Goal: Information Seeking & Learning: Learn about a topic

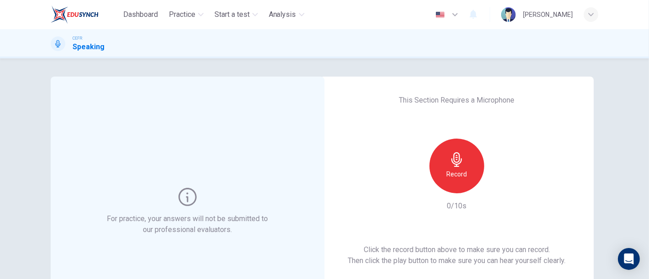
click at [460, 161] on icon "button" at bounding box center [457, 159] width 15 height 15
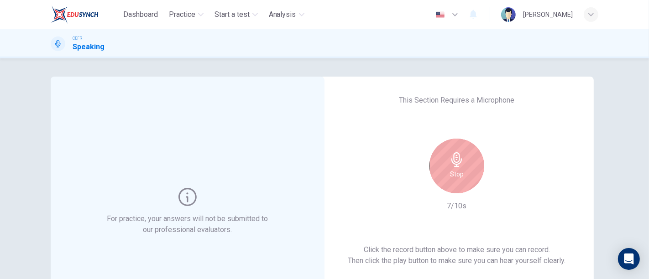
click at [453, 165] on icon "button" at bounding box center [457, 159] width 15 height 15
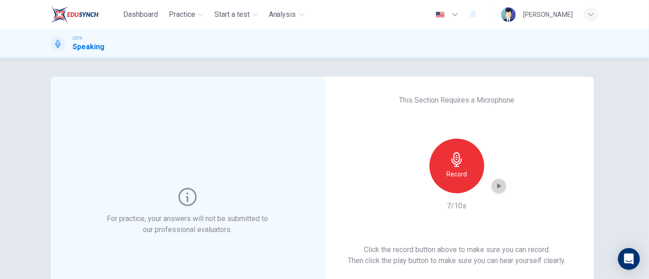
click at [492, 189] on div "button" at bounding box center [499, 186] width 15 height 15
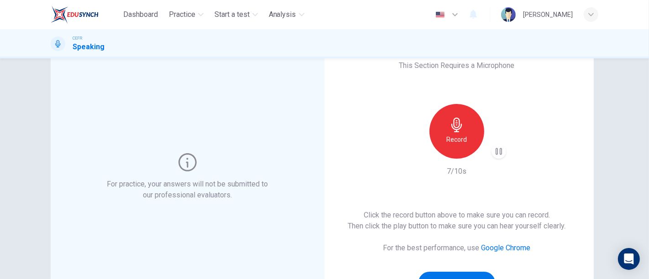
scroll to position [101, 0]
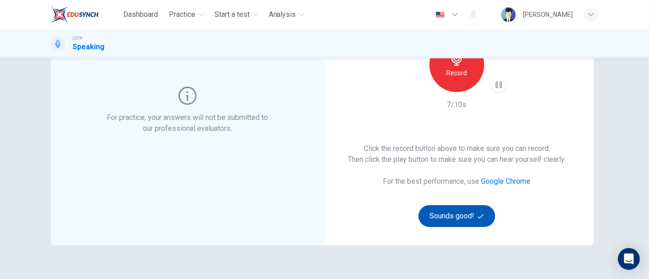
click at [467, 212] on button "Sounds good!" at bounding box center [457, 216] width 77 height 22
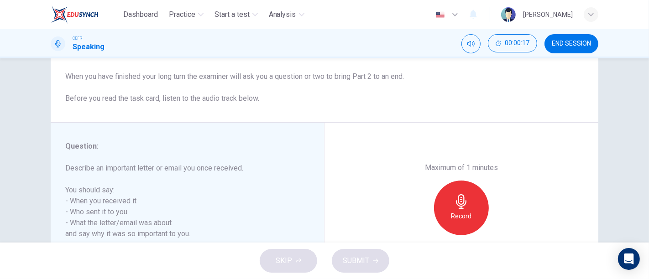
scroll to position [105, 0]
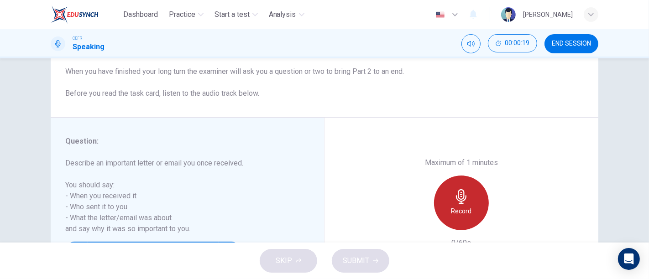
click at [467, 198] on div "Record" at bounding box center [461, 203] width 55 height 55
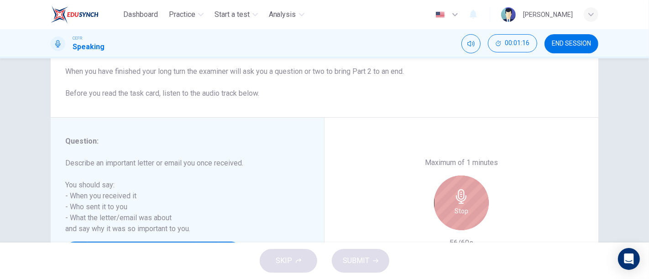
click at [462, 203] on icon "button" at bounding box center [461, 196] width 15 height 15
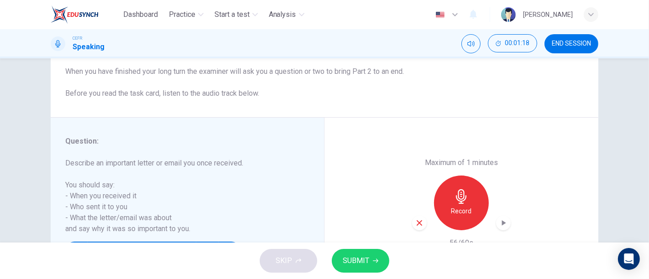
click at [499, 224] on icon "button" at bounding box center [503, 223] width 9 height 9
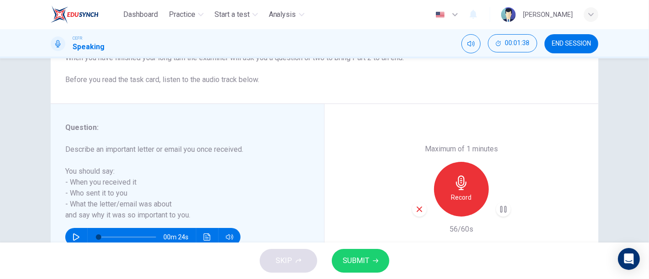
scroll to position [131, 0]
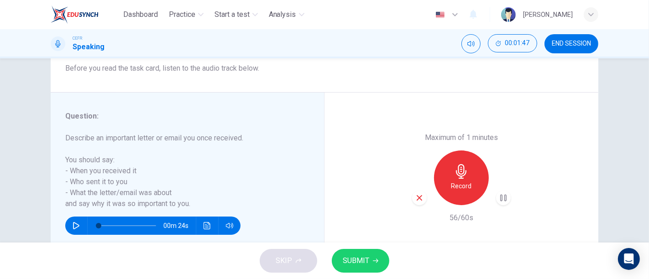
click at [284, 169] on h6 "Describe an important letter or email you once received. You should say: - When…" at bounding box center [181, 171] width 233 height 77
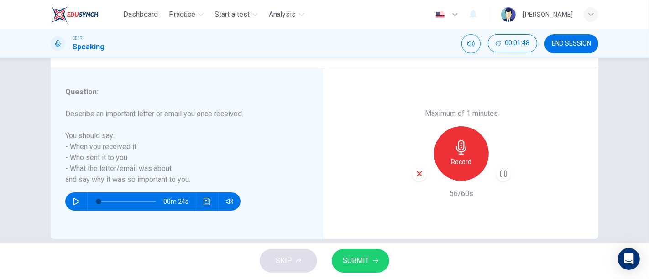
scroll to position [151, 0]
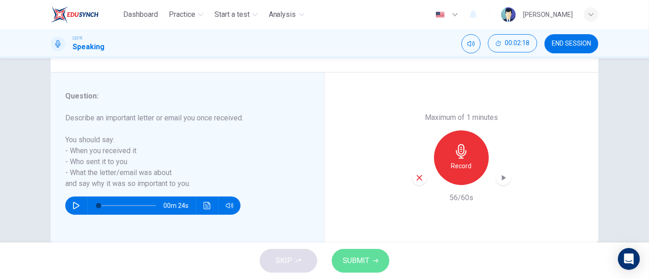
click at [363, 257] on span "SUBMIT" at bounding box center [356, 261] width 26 height 13
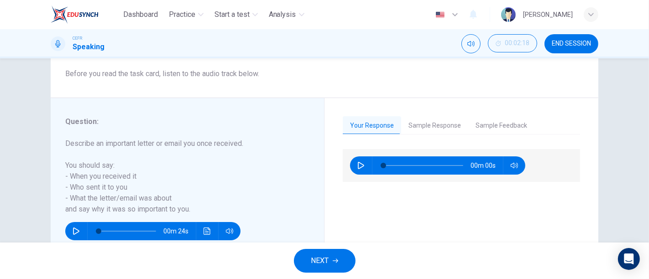
scroll to position [152, 0]
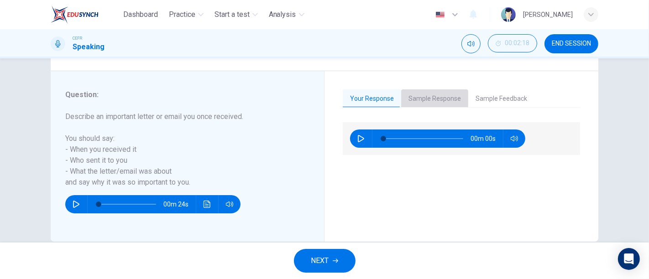
click at [444, 94] on button "Sample Response" at bounding box center [434, 98] width 67 height 19
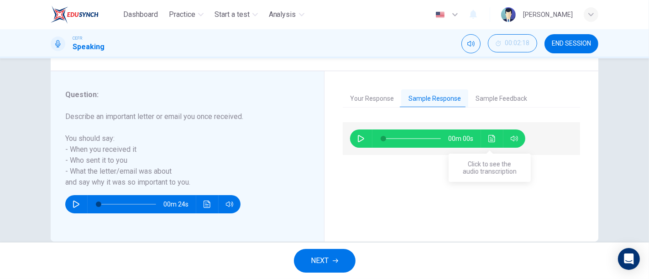
click at [494, 143] on button "Click to see the audio transcription" at bounding box center [492, 139] width 15 height 18
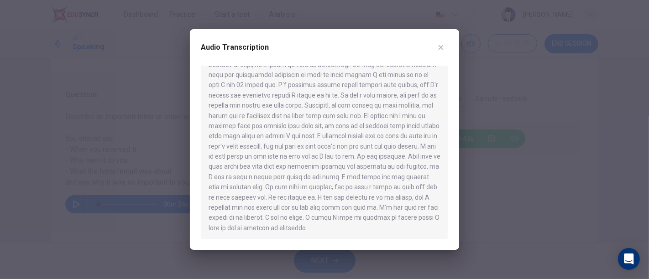
scroll to position [56, 0]
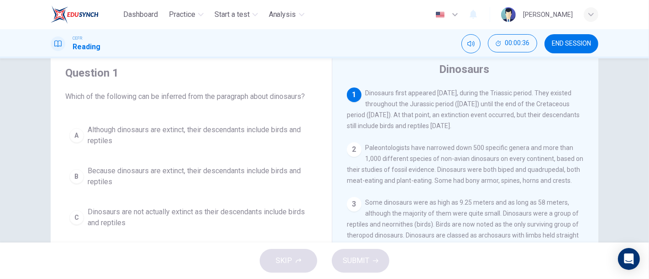
scroll to position [51, 0]
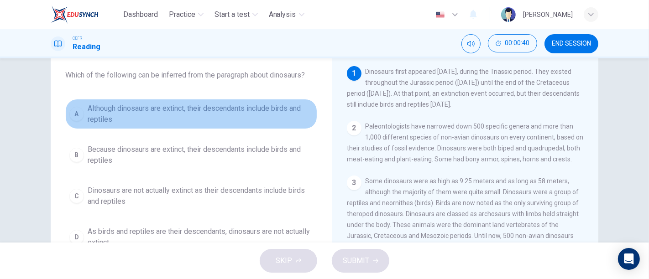
click at [76, 115] on div "A" at bounding box center [76, 114] width 15 height 15
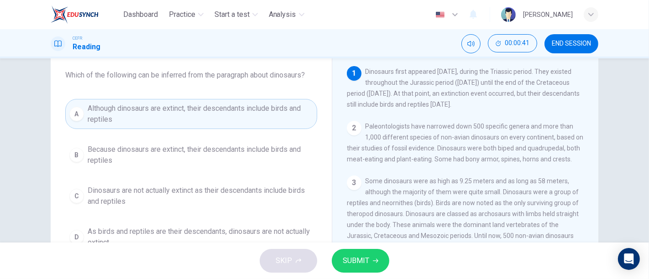
click at [369, 257] on button "SUBMIT" at bounding box center [361, 261] width 58 height 24
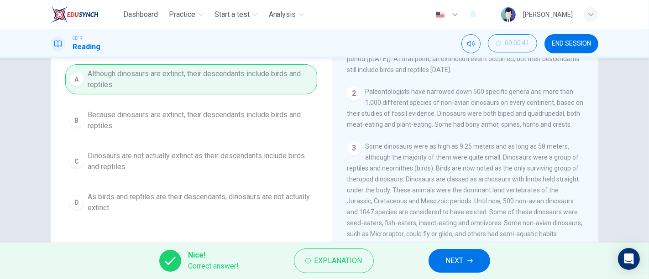
scroll to position [101, 0]
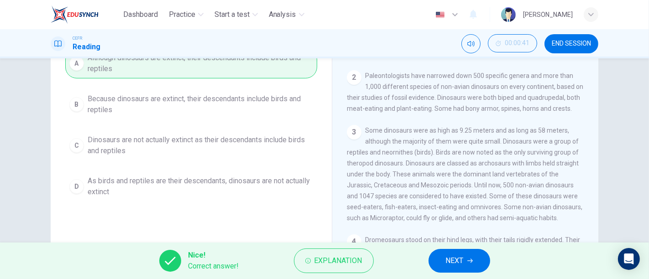
click at [459, 262] on span "NEXT" at bounding box center [455, 261] width 18 height 13
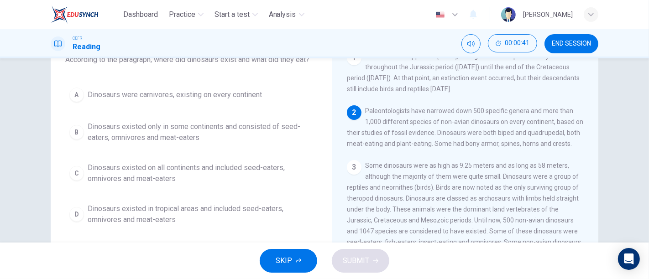
scroll to position [51, 0]
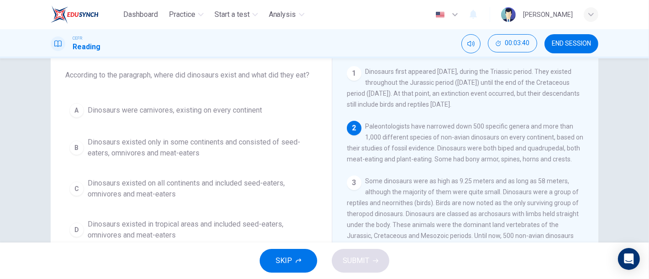
drag, startPoint x: 494, startPoint y: 163, endPoint x: 548, endPoint y: 162, distance: 53.4
click at [548, 162] on span "Paleontologists have narrowed down 500 specific genera and more than 1,000 diff…" at bounding box center [465, 143] width 236 height 40
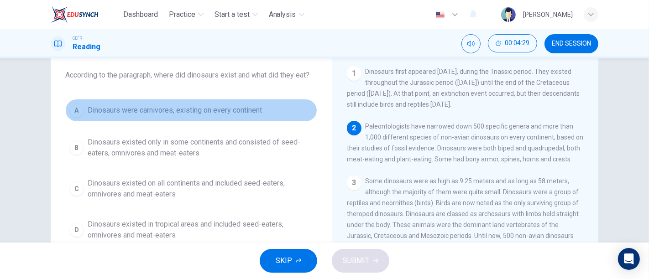
click at [135, 110] on span "Dinosaurs were carnivores, existing on every continent" at bounding box center [175, 110] width 174 height 11
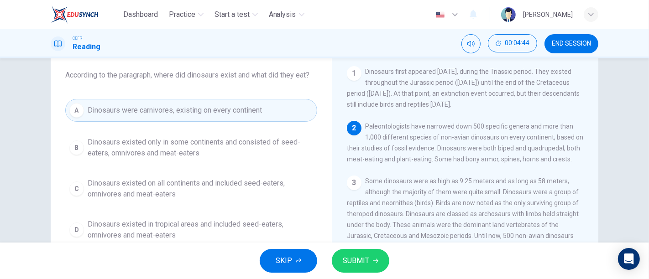
click at [168, 191] on span "Dinosaurs existed on all continents and included seed-eaters, omnivores and mea…" at bounding box center [201, 189] width 226 height 22
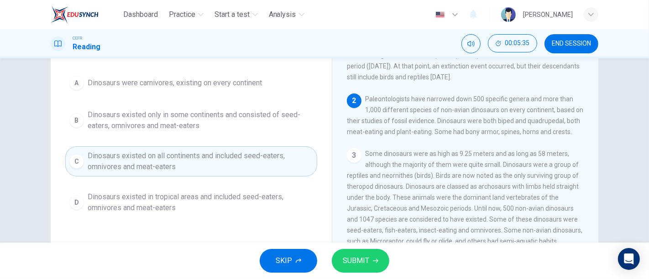
scroll to position [101, 0]
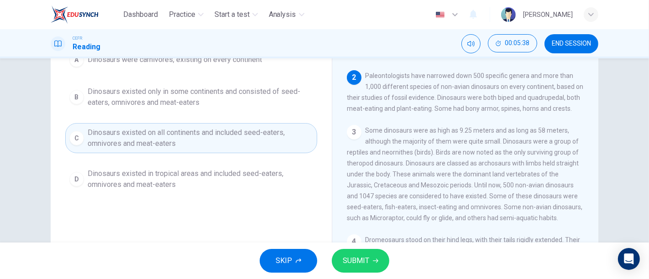
click at [370, 266] on button "SUBMIT" at bounding box center [361, 261] width 58 height 24
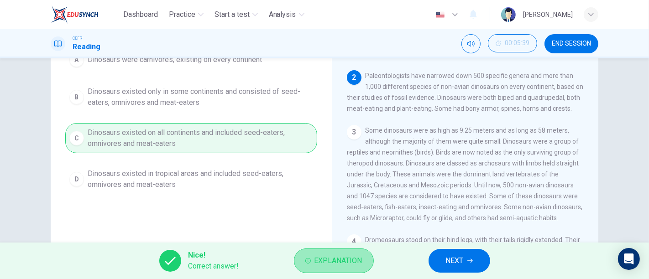
drag, startPoint x: 319, startPoint y: 256, endPoint x: 309, endPoint y: 250, distance: 11.9
click at [319, 257] on span "Explanation" at bounding box center [339, 261] width 48 height 13
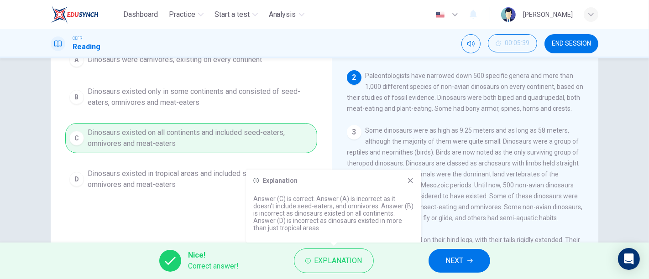
click at [413, 180] on icon at bounding box center [410, 180] width 7 height 7
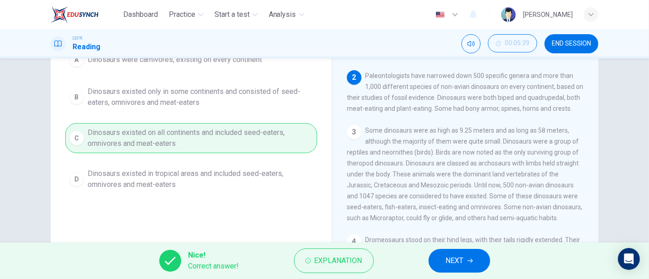
click at [446, 255] on span "NEXT" at bounding box center [455, 261] width 18 height 13
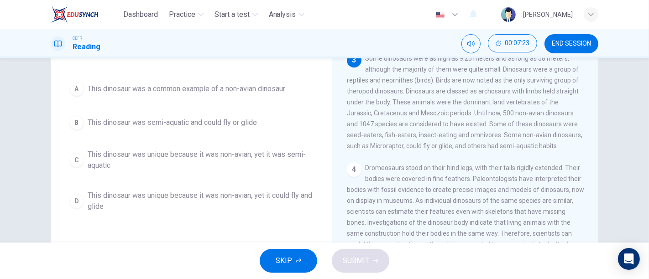
scroll to position [51, 0]
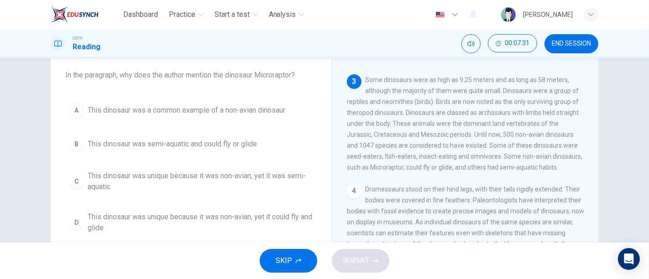
click at [124, 184] on span "This dinosaur was unique because it was non-avian, yet it was semi-aquatic" at bounding box center [201, 182] width 226 height 22
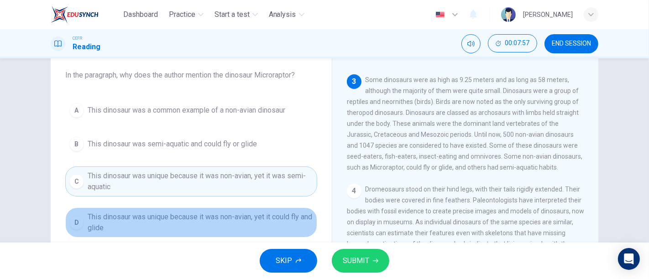
click at [206, 220] on span "This dinosaur was unique because it was non-avian, yet it could fly and glide" at bounding box center [201, 223] width 226 height 22
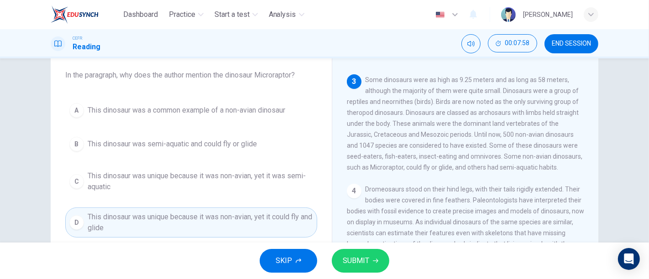
click at [366, 259] on span "SUBMIT" at bounding box center [356, 261] width 26 height 13
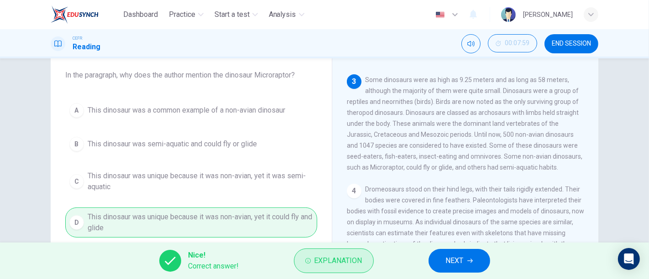
click at [331, 258] on span "Explanation" at bounding box center [339, 261] width 48 height 13
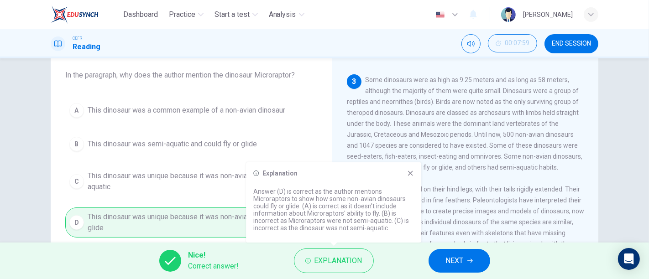
click at [452, 261] on span "NEXT" at bounding box center [455, 261] width 18 height 13
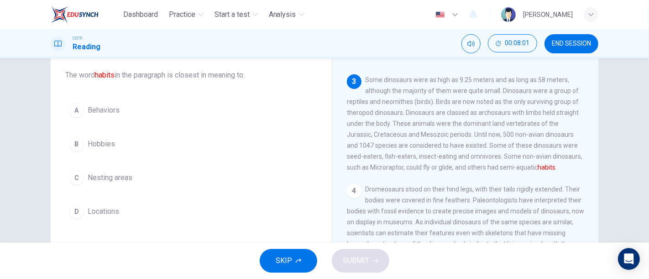
click at [109, 112] on span "Behaviors" at bounding box center [104, 110] width 32 height 11
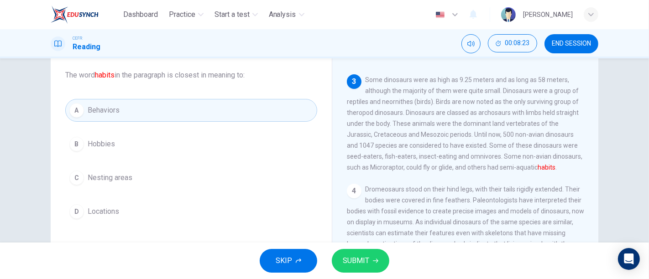
click at [362, 263] on span "SUBMIT" at bounding box center [356, 261] width 26 height 13
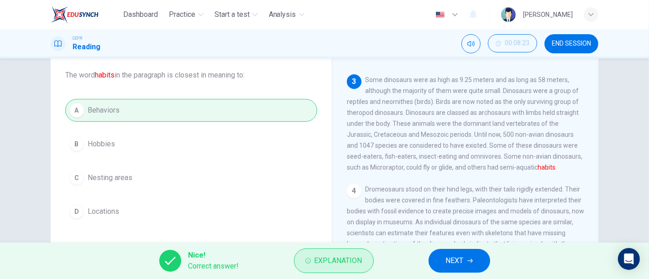
click at [317, 261] on span "Explanation" at bounding box center [339, 261] width 48 height 13
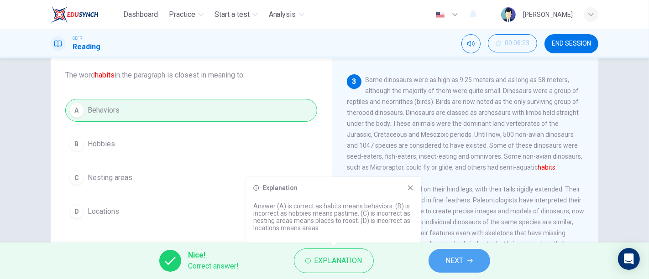
click at [459, 258] on span "NEXT" at bounding box center [455, 261] width 18 height 13
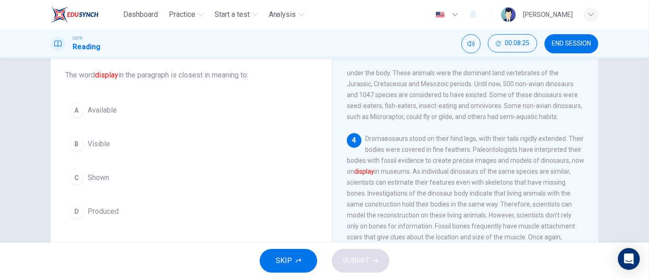
scroll to position [203, 0]
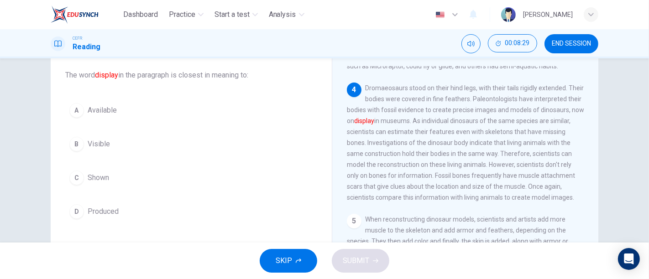
click at [208, 185] on button "C Shown" at bounding box center [191, 178] width 252 height 23
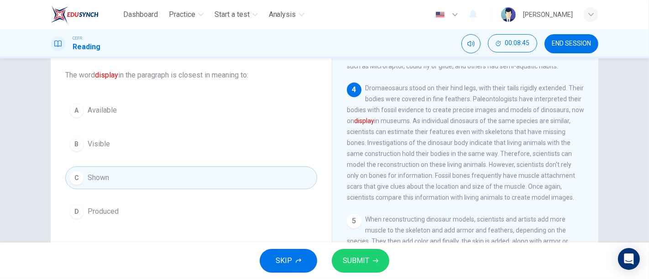
click at [368, 257] on span "SUBMIT" at bounding box center [356, 261] width 26 height 13
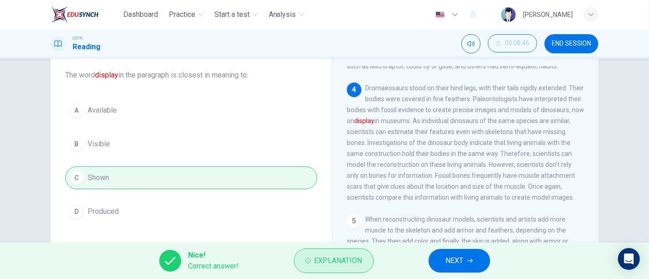
click at [310, 256] on button "Explanation" at bounding box center [334, 261] width 80 height 25
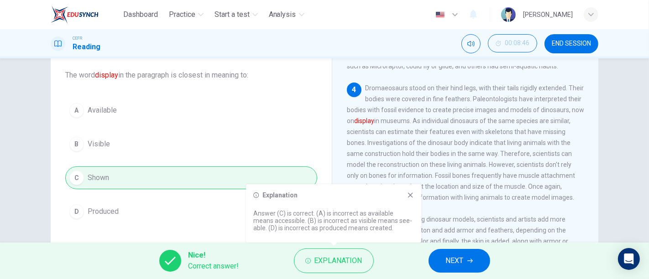
click at [454, 260] on span "NEXT" at bounding box center [455, 261] width 18 height 13
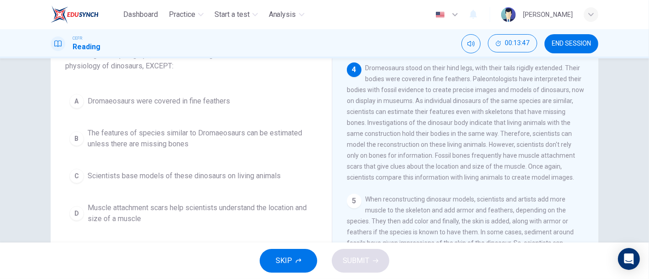
scroll to position [63, 0]
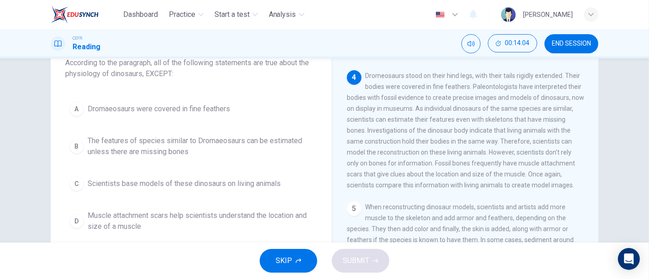
click at [163, 152] on span "The features of species similar to Dromaeosaurs can be estimated unless there a…" at bounding box center [201, 147] width 226 height 22
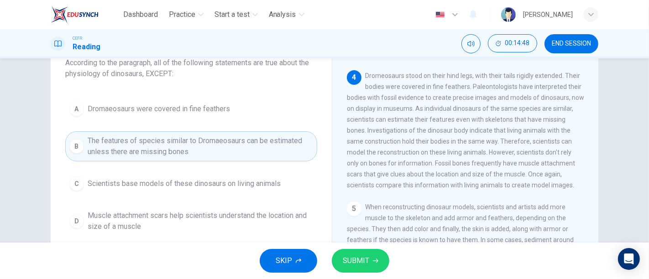
click at [178, 192] on button "C Scientists base models of these dinosaurs on living animals" at bounding box center [191, 184] width 252 height 23
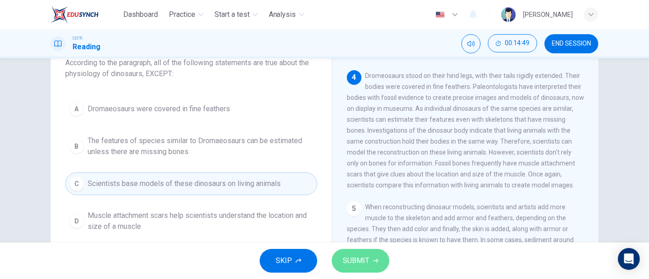
click at [339, 257] on button "SUBMIT" at bounding box center [361, 261] width 58 height 24
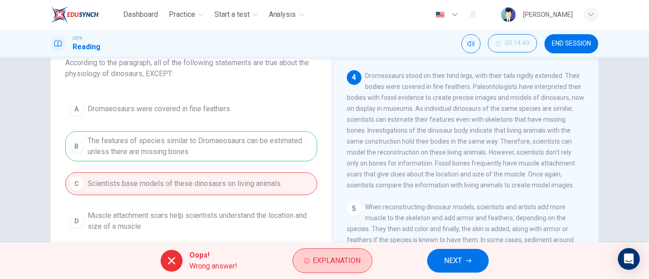
click at [310, 263] on button "Explanation" at bounding box center [333, 261] width 80 height 25
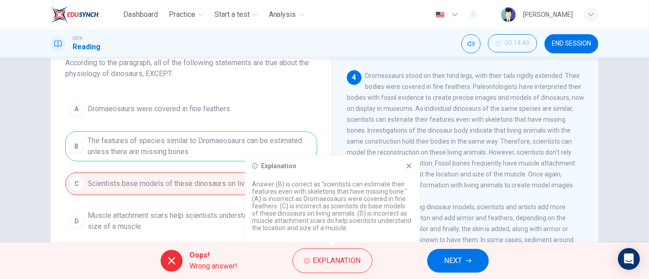
click at [479, 152] on div "4 Dromeosaurs stood on their hind legs, with their tails rigidly extended. Thei…" at bounding box center [465, 130] width 237 height 121
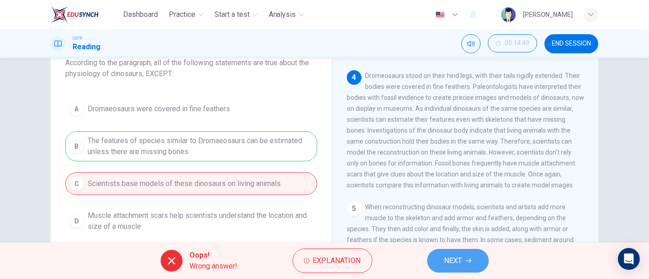
click at [463, 252] on button "NEXT" at bounding box center [458, 261] width 62 height 24
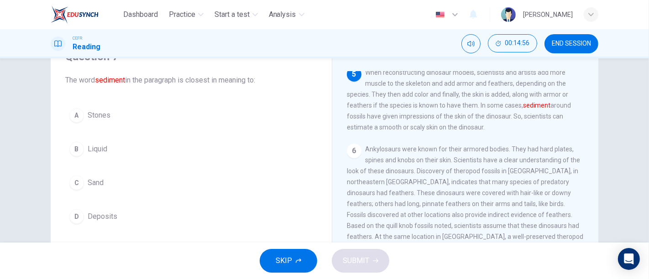
scroll to position [68, 0]
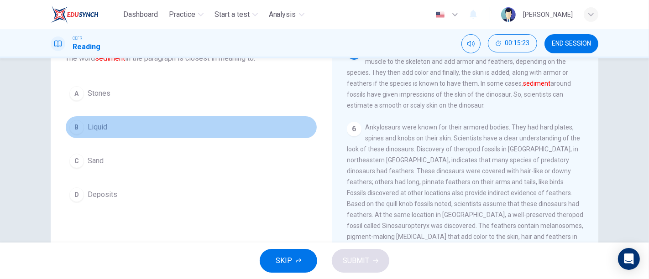
click at [161, 124] on button "B Liquid" at bounding box center [191, 127] width 252 height 23
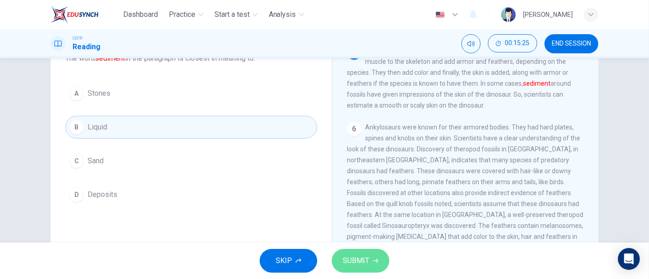
click at [370, 256] on button "SUBMIT" at bounding box center [361, 261] width 58 height 24
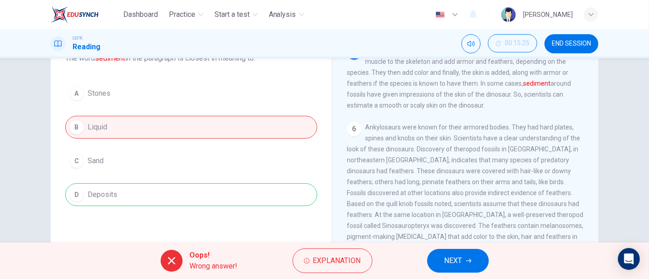
click at [249, 120] on div "A Stones B Liquid C Sand D Deposits" at bounding box center [191, 144] width 252 height 124
click at [249, 137] on div "A Stones B Liquid C Sand D Deposits" at bounding box center [191, 144] width 252 height 124
click at [248, 129] on div "A Stones B Liquid C Sand D Deposits" at bounding box center [191, 144] width 252 height 124
click at [212, 206] on div "Question 7 The word sediment in the paragraph is closest in meaning to: A Stone…" at bounding box center [191, 116] width 267 height 197
click at [242, 111] on div "A Stones B Liquid C Sand D Deposits" at bounding box center [191, 144] width 252 height 124
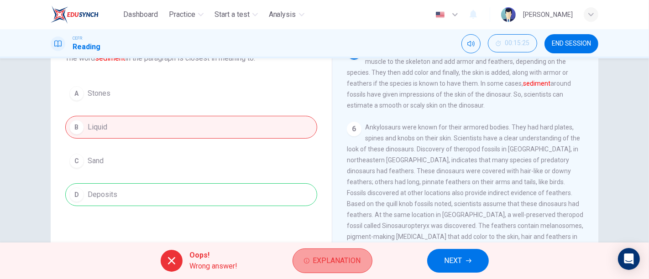
click at [344, 264] on span "Explanation" at bounding box center [337, 261] width 48 height 13
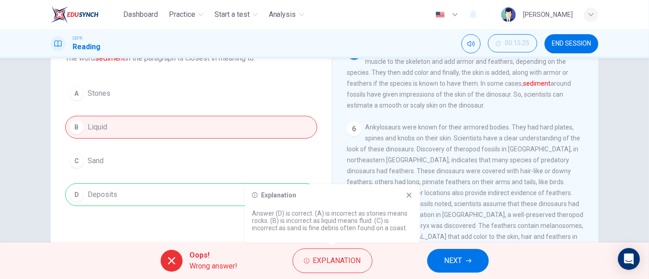
click at [443, 268] on button "NEXT" at bounding box center [458, 261] width 62 height 24
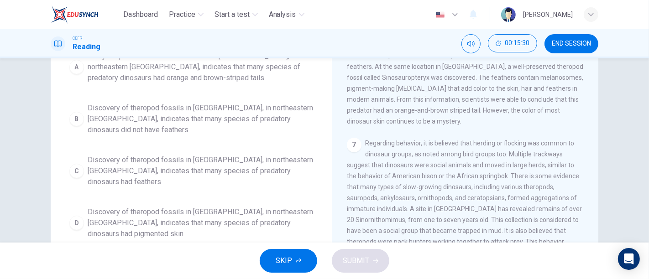
scroll to position [63, 0]
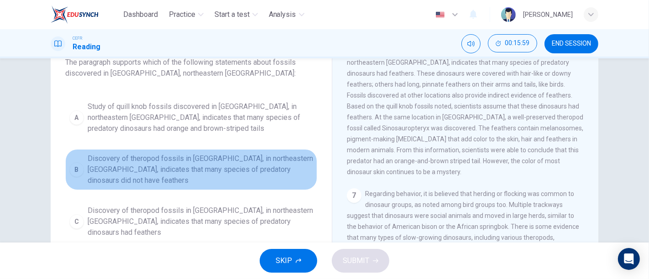
click at [130, 174] on span "Discovery of theropod fossils in Liaoning, in northeastern China, indicates tha…" at bounding box center [201, 169] width 226 height 33
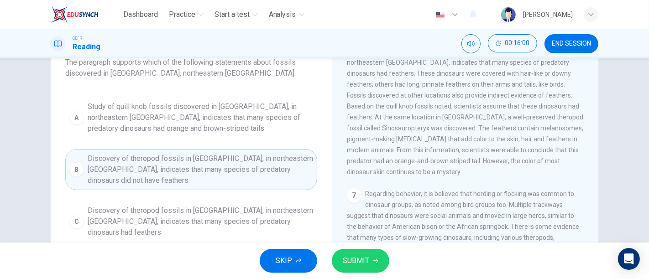
click at [137, 139] on div "A Study of quill knob fossils discovered in Liaoning, in northeastern China, in…" at bounding box center [191, 195] width 252 height 197
click at [150, 182] on span "Discovery of theropod fossils in Liaoning, in northeastern China, indicates tha…" at bounding box center [201, 169] width 226 height 33
click at [562, 47] on span "END SESSION" at bounding box center [571, 43] width 39 height 7
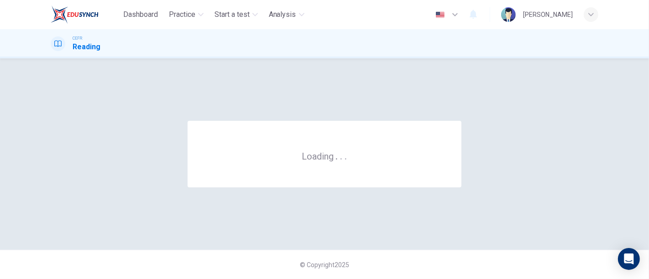
scroll to position [0, 0]
